Goal: Information Seeking & Learning: Learn about a topic

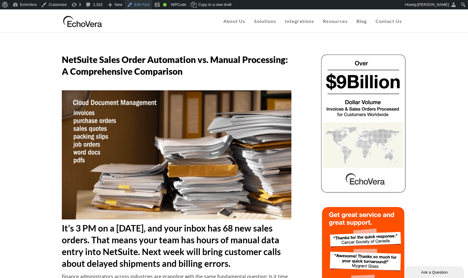
click at [141, 8] on link "Edit Post" at bounding box center [138, 4] width 27 height 9
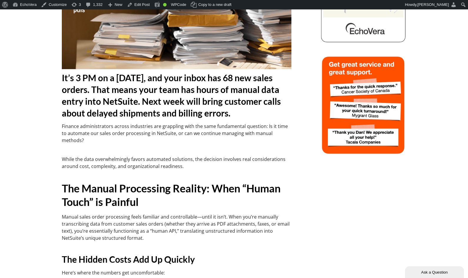
scroll to position [144, 0]
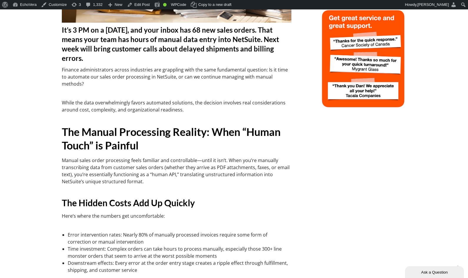
scroll to position [187, 0]
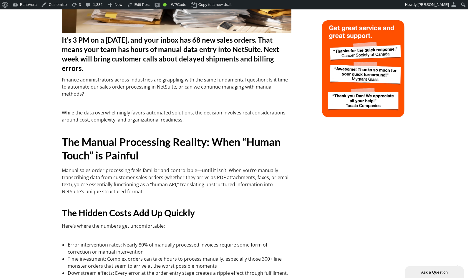
drag, startPoint x: 468, startPoint y: 40, endPoint x: 469, endPoint y: 32, distance: 7.4
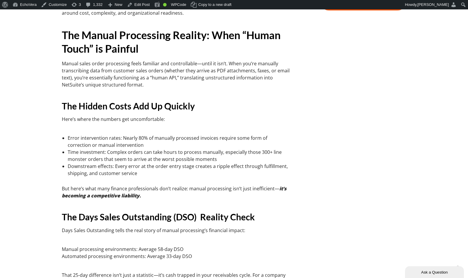
scroll to position [295, 0]
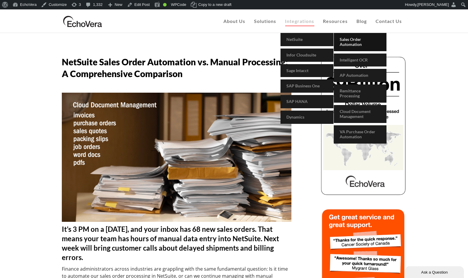
click at [354, 39] on span "Sales Order Automation" at bounding box center [351, 42] width 22 height 10
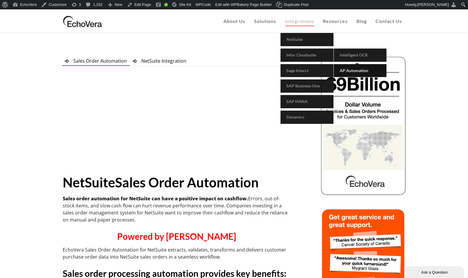
click at [359, 70] on span "AP Automation" at bounding box center [354, 70] width 29 height 5
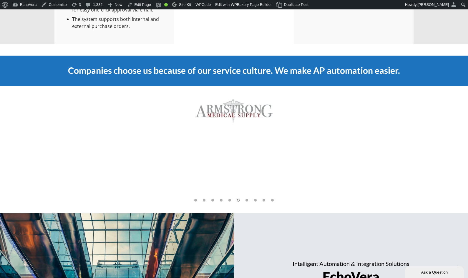
scroll to position [916, 0]
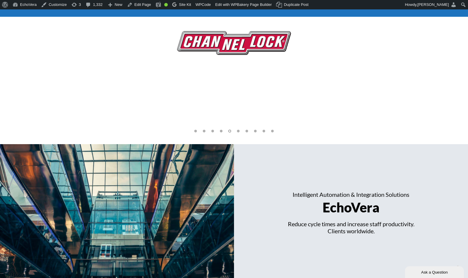
scroll to position [924, 0]
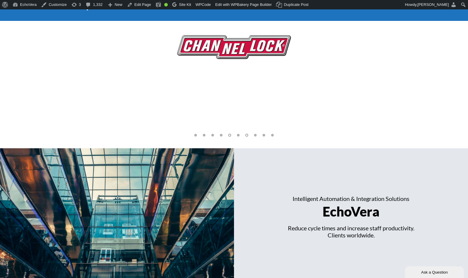
click at [248, 134] on div at bounding box center [246, 135] width 9 height 3
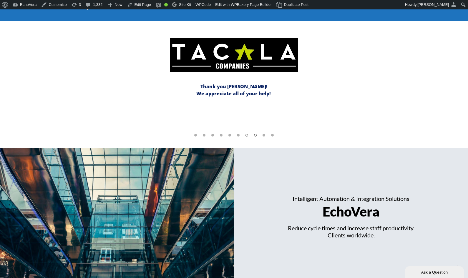
click at [255, 134] on span at bounding box center [255, 135] width 3 height 3
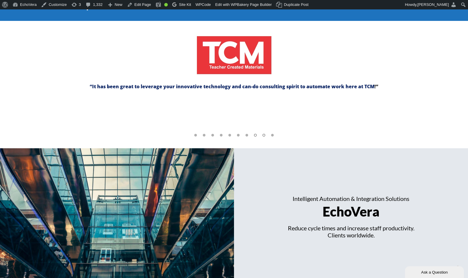
click at [263, 135] on span at bounding box center [263, 135] width 3 height 3
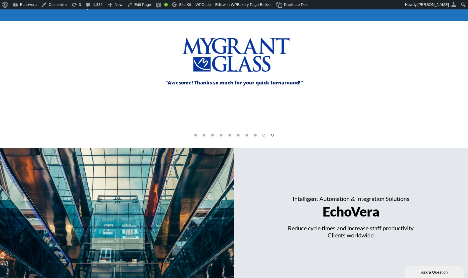
click at [273, 134] on span at bounding box center [272, 135] width 3 height 3
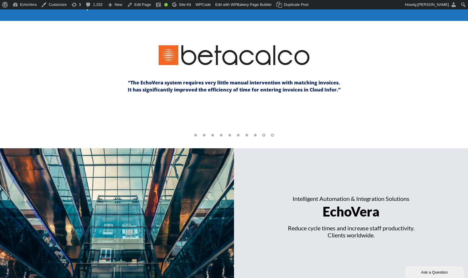
click at [264, 135] on span at bounding box center [263, 135] width 3 height 3
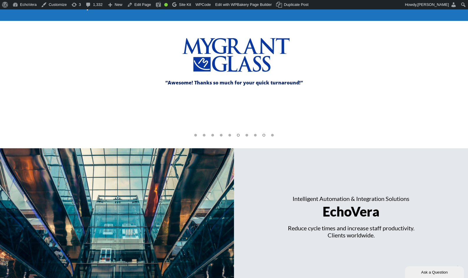
click at [238, 135] on span at bounding box center [238, 135] width 3 height 3
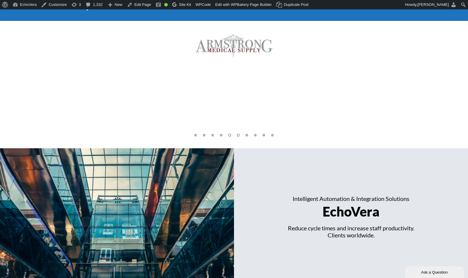
click at [230, 134] on span at bounding box center [229, 135] width 3 height 3
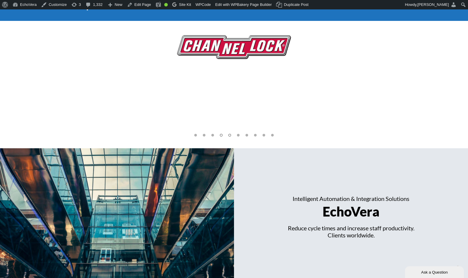
click at [221, 135] on span at bounding box center [221, 135] width 3 height 3
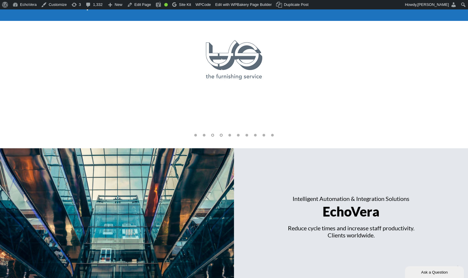
click at [213, 134] on span at bounding box center [212, 135] width 3 height 3
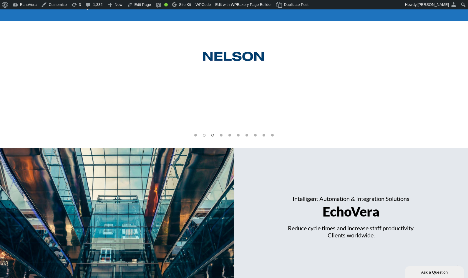
click at [204, 135] on span at bounding box center [204, 135] width 3 height 3
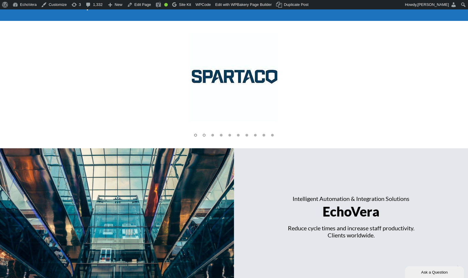
click at [195, 135] on span at bounding box center [195, 135] width 3 height 3
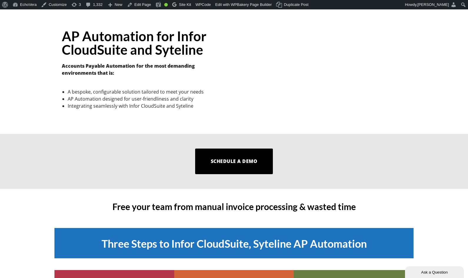
scroll to position [0, 0]
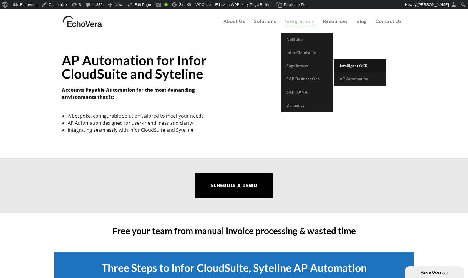
click at [356, 64] on span "Intelligent OCR" at bounding box center [354, 65] width 28 height 5
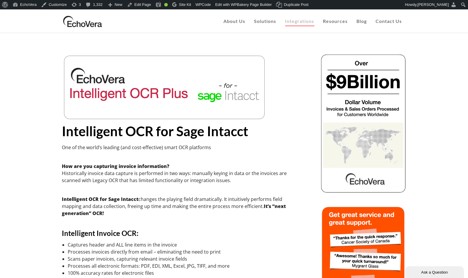
click at [85, 23] on img at bounding box center [83, 21] width 42 height 15
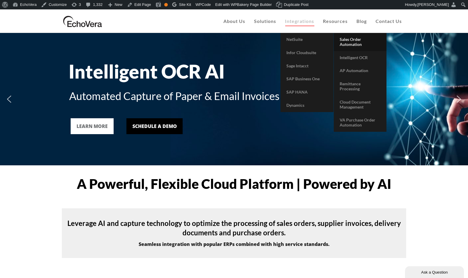
click at [350, 40] on span "Sales Order Automation" at bounding box center [351, 42] width 22 height 10
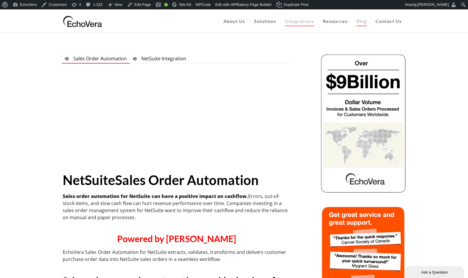
click at [364, 22] on span "Blog" at bounding box center [361, 21] width 10 height 6
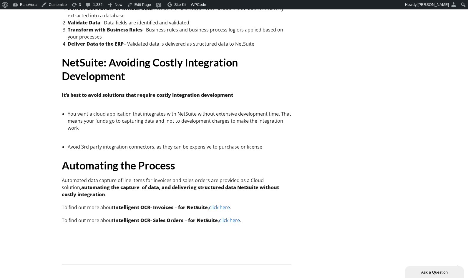
scroll to position [3031, 0]
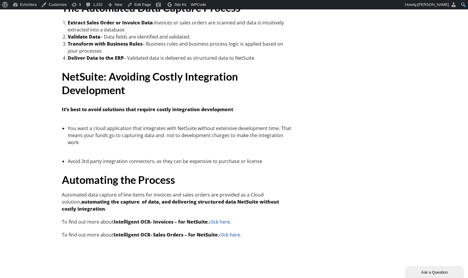
scroll to position [3000, 0]
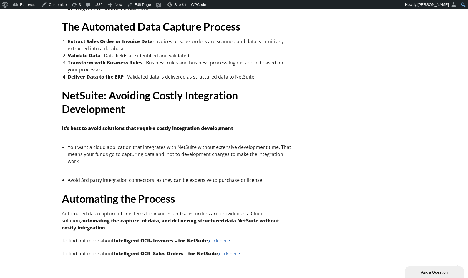
drag, startPoint x: 468, startPoint y: 2, endPoint x: 464, endPoint y: 8, distance: 6.6
click at [464, 8] on form "Search Search" at bounding box center [463, 4] width 9 height 9
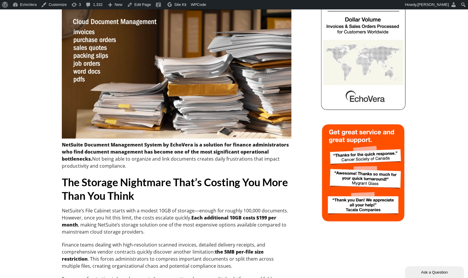
scroll to position [0, 0]
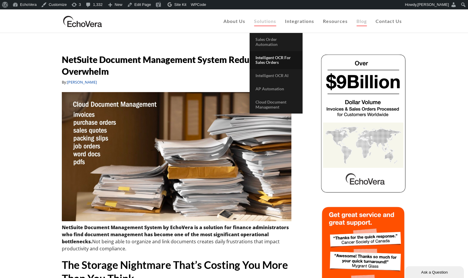
click at [273, 57] on span "Intelligent OCR for Sales Orders" at bounding box center [272, 60] width 35 height 10
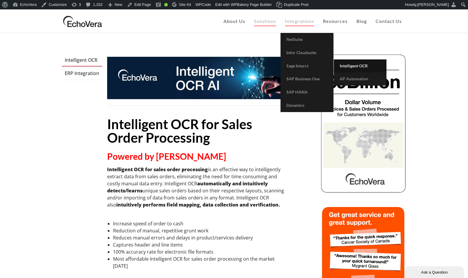
click at [356, 65] on span "Intelligent OCR" at bounding box center [354, 65] width 28 height 5
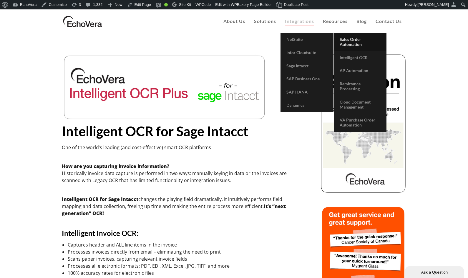
click at [352, 41] on span "Sales Order Automation" at bounding box center [351, 42] width 22 height 10
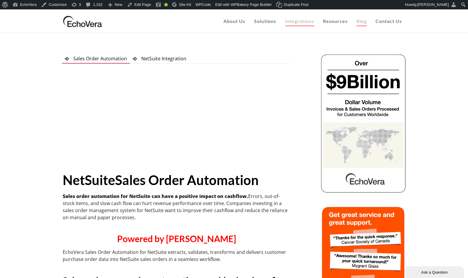
click at [365, 21] on span "Blog" at bounding box center [361, 21] width 10 height 6
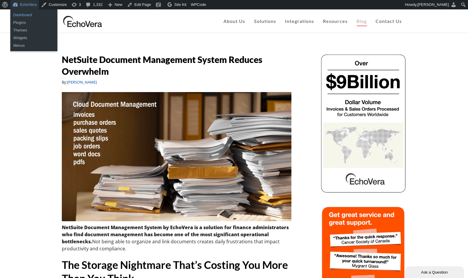
click at [20, 16] on link "Dashboard" at bounding box center [33, 15] width 47 height 8
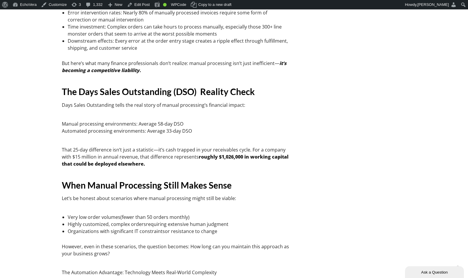
scroll to position [392, 0]
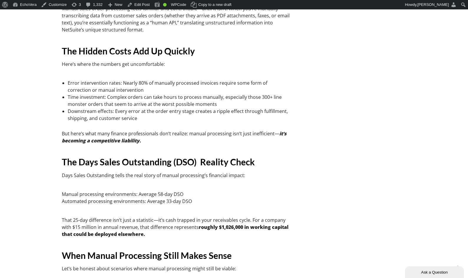
scroll to position [330, 0]
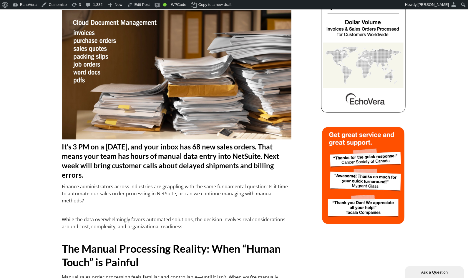
scroll to position [77, 0]
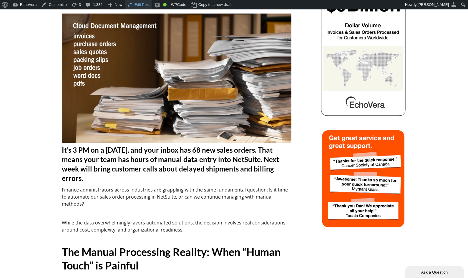
click at [144, 6] on link "Edit Post" at bounding box center [138, 4] width 27 height 9
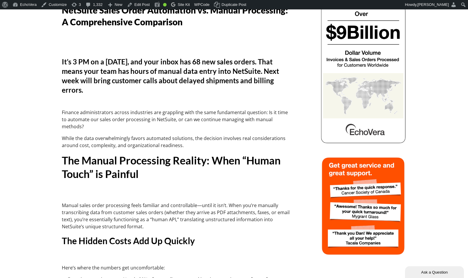
scroll to position [45, 0]
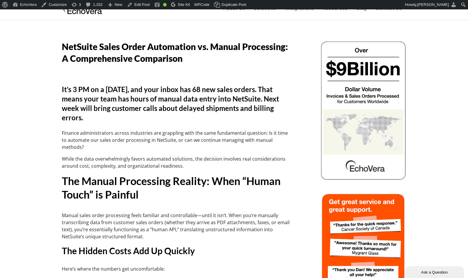
scroll to position [10, 0]
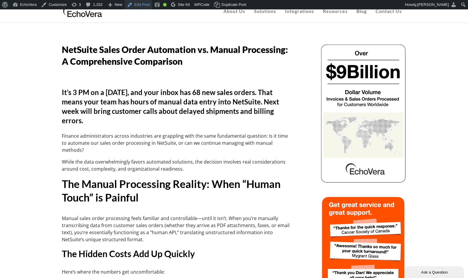
click at [142, 1] on link "Edit Post" at bounding box center [138, 4] width 27 height 9
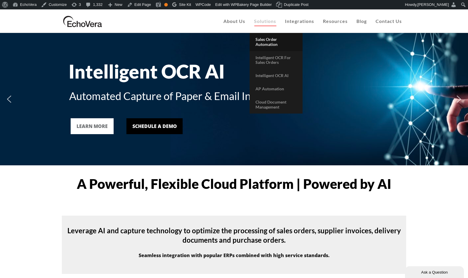
click at [270, 43] on span "Sales Order Automation" at bounding box center [266, 42] width 22 height 10
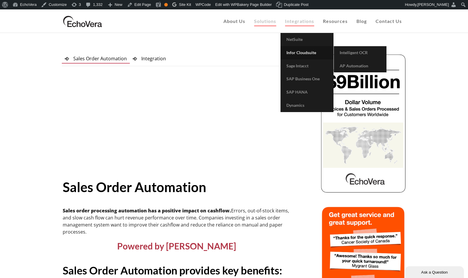
click at [302, 53] on span "Infor Cloudsuite" at bounding box center [301, 52] width 30 height 5
click at [349, 53] on span "Intelligent OCR" at bounding box center [354, 52] width 28 height 5
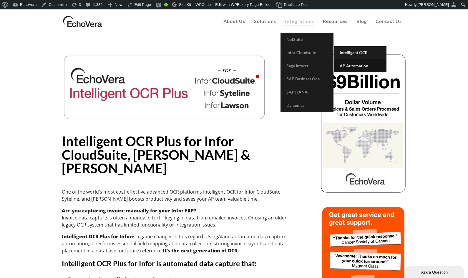
click at [358, 64] on span "AP Automation" at bounding box center [354, 65] width 29 height 5
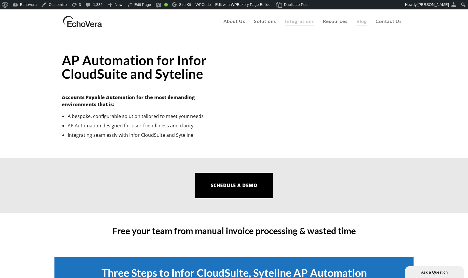
click at [366, 19] on link "Blog" at bounding box center [361, 21] width 19 height 24
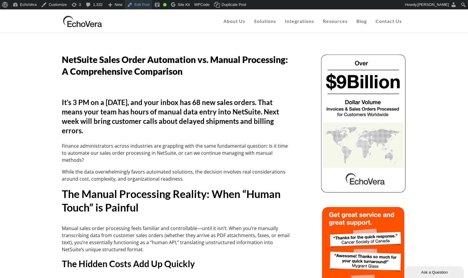
click at [141, 3] on link "Edit Post" at bounding box center [138, 4] width 27 height 9
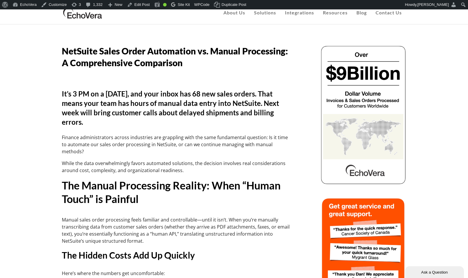
scroll to position [10, 0]
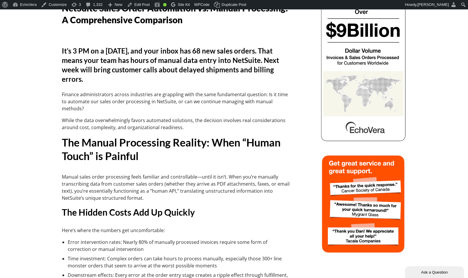
scroll to position [30, 0]
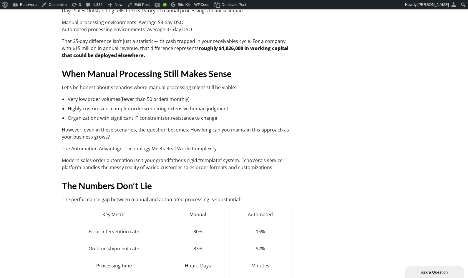
scroll to position [357, 0]
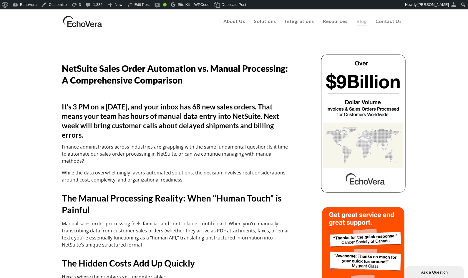
click at [366, 22] on span "Blog" at bounding box center [361, 21] width 10 height 6
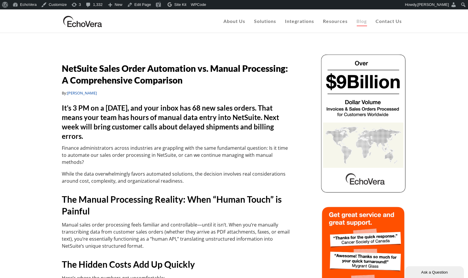
click at [144, 7] on link "Edit Page" at bounding box center [139, 4] width 29 height 9
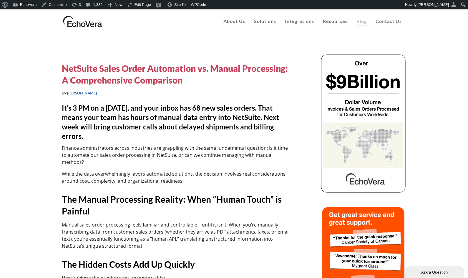
click at [132, 74] on h5 "NetSuite Sales Order Automation vs. Manual Processing: A Comprehensive Comparis…" at bounding box center [177, 74] width 230 height 24
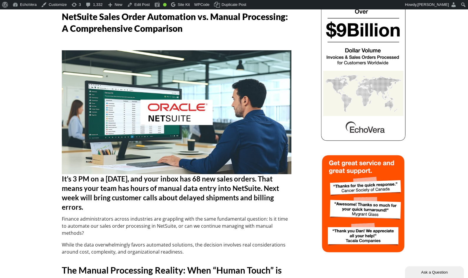
scroll to position [56, 0]
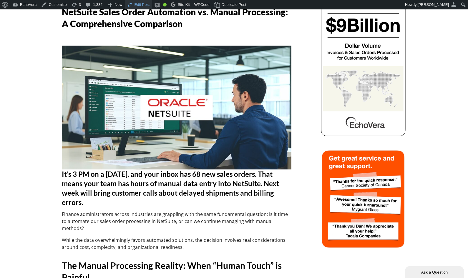
click at [149, 5] on link "Edit Post" at bounding box center [138, 4] width 27 height 9
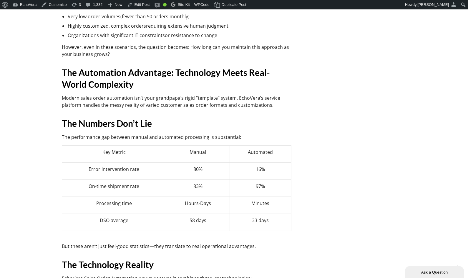
scroll to position [582, 0]
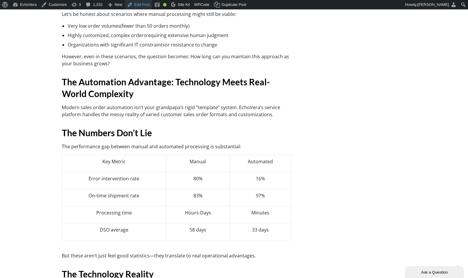
click at [145, 7] on link "Edit Post" at bounding box center [138, 4] width 27 height 9
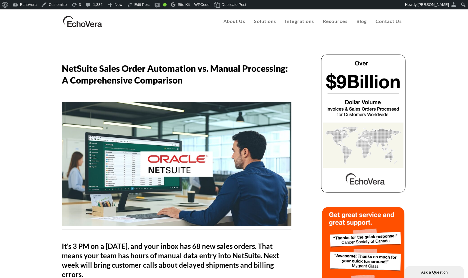
click at [464, 31] on div "EchoVera About Us Customers Case Studies Infor Cloudsuite AP Automation Case St…" at bounding box center [234, 21] width 468 height 24
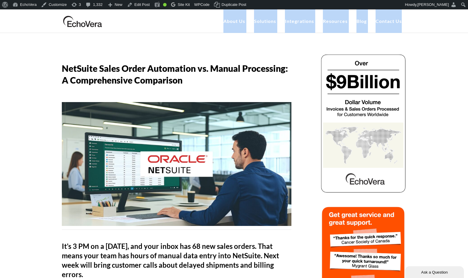
drag, startPoint x: 465, startPoint y: 33, endPoint x: 465, endPoint y: 27, distance: 5.9
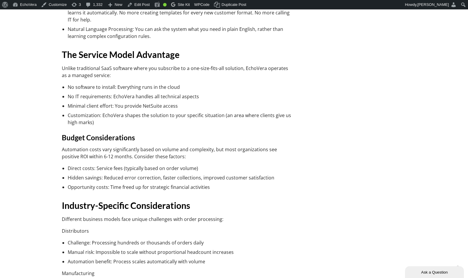
scroll to position [901, 0]
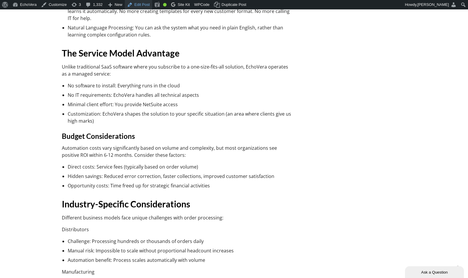
click at [144, 5] on link "Edit Post" at bounding box center [138, 4] width 27 height 9
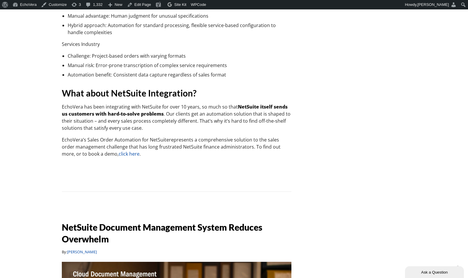
scroll to position [1166, 0]
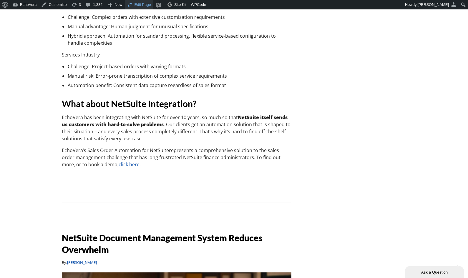
click at [146, 7] on link "Edit Page" at bounding box center [139, 4] width 29 height 9
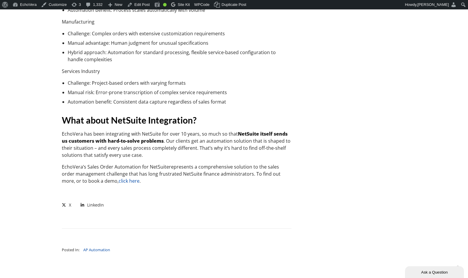
scroll to position [1155, 0]
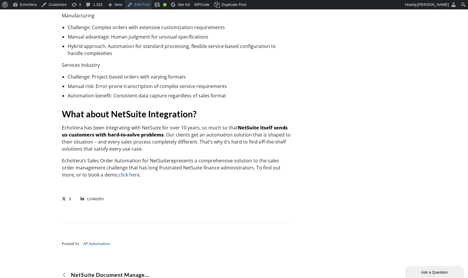
click at [145, 4] on link "Edit Post" at bounding box center [138, 4] width 27 height 9
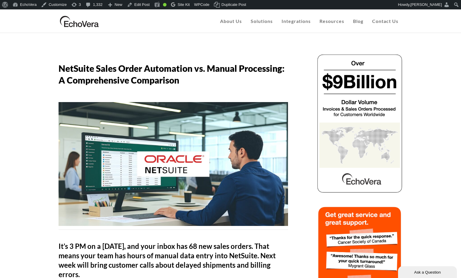
click at [73, 22] on img at bounding box center [80, 21] width 42 height 15
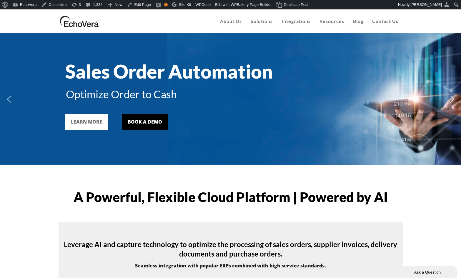
click at [452, 102] on img "next arrow" at bounding box center [452, 98] width 9 height 9
